Goal: Use online tool/utility

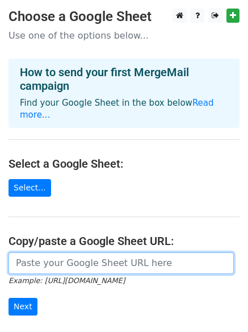
click at [65, 259] on input "url" at bounding box center [122, 263] width 226 height 22
paste input "https://docs.google.com/spreadsheets/d/1nUTtl27RJx_6tUvhP-W9-mLxKvStQlg2Memocp1…"
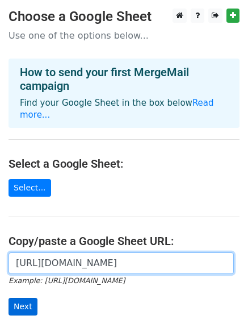
type input "https://docs.google.com/spreadsheets/d/1nUTtl27RJx_6tUvhP-W9-mLxKvStQlg2Memocp1…"
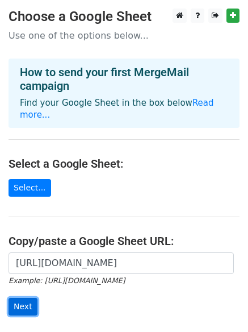
scroll to position [0, 0]
click at [24, 298] on input "Next" at bounding box center [23, 307] width 29 height 18
